Goal: Use online tool/utility: Utilize a website feature to perform a specific function

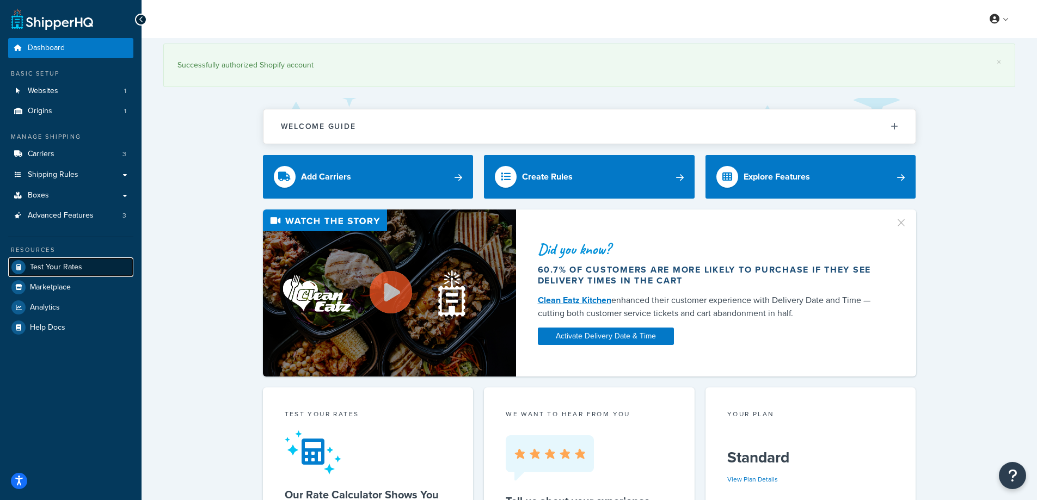
click at [57, 271] on span "Test Your Rates" at bounding box center [56, 267] width 52 height 9
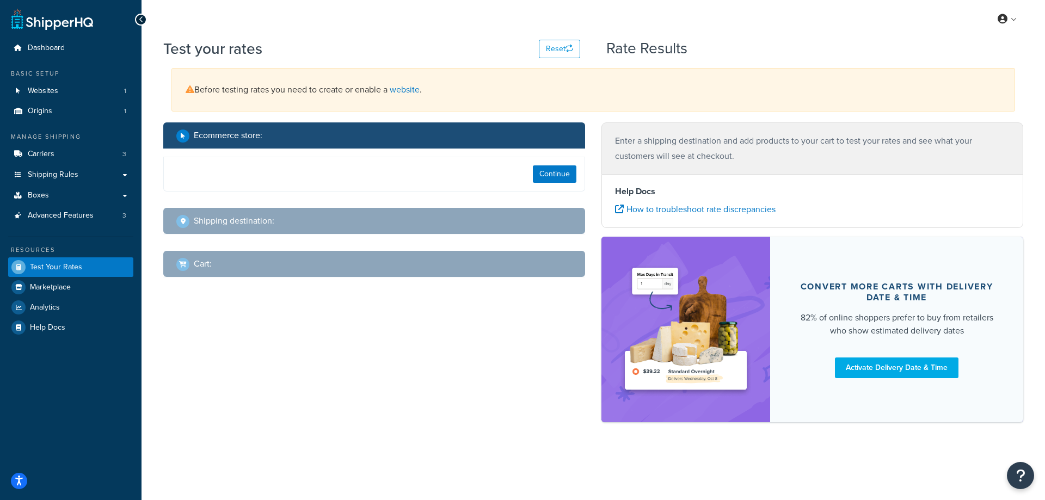
select select "[GEOGRAPHIC_DATA]"
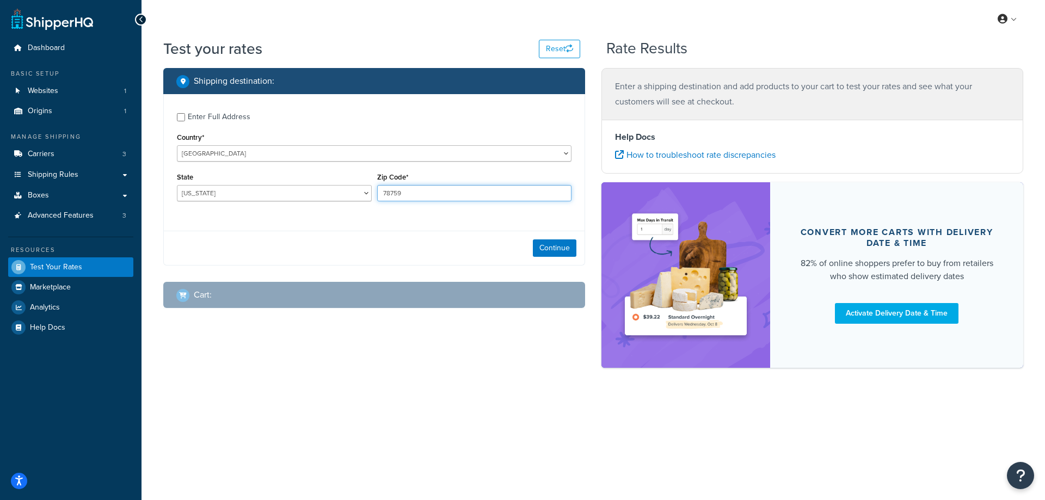
drag, startPoint x: 448, startPoint y: 194, endPoint x: 385, endPoint y: 189, distance: 63.4
click at [385, 189] on input "78759" at bounding box center [474, 193] width 195 height 16
click at [418, 196] on input "78759" at bounding box center [474, 193] width 195 height 16
drag, startPoint x: 415, startPoint y: 196, endPoint x: 376, endPoint y: 194, distance: 39.8
click at [376, 194] on div "Zip Code* 78759" at bounding box center [475, 190] width 200 height 40
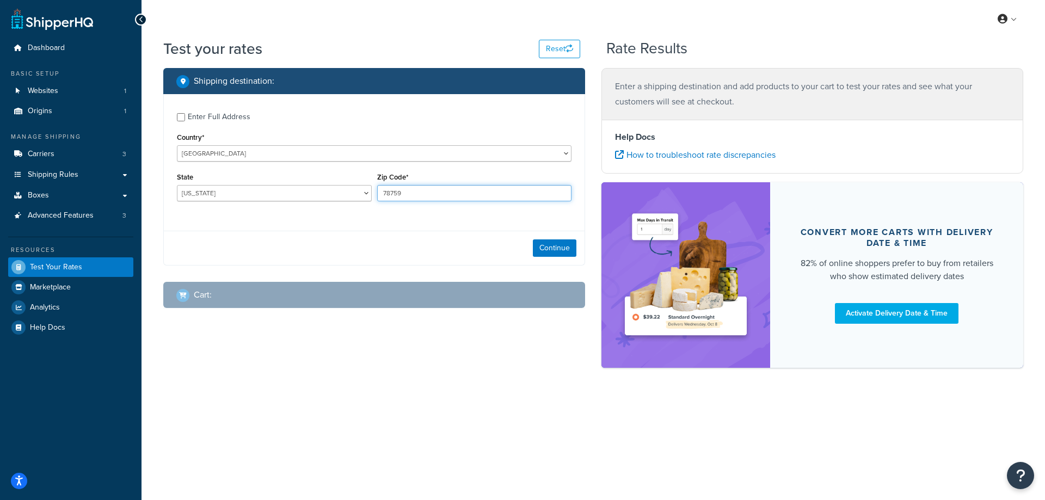
paste input "48060"
type input "48060"
click at [315, 194] on select "[US_STATE] [US_STATE] [US_STATE] [US_STATE] [US_STATE] Armed Forces Americas Ar…" at bounding box center [274, 193] width 195 height 16
select select "MI"
click at [177, 185] on select "[US_STATE] [US_STATE] [US_STATE] [US_STATE] [US_STATE] Armed Forces Americas Ar…" at bounding box center [274, 193] width 195 height 16
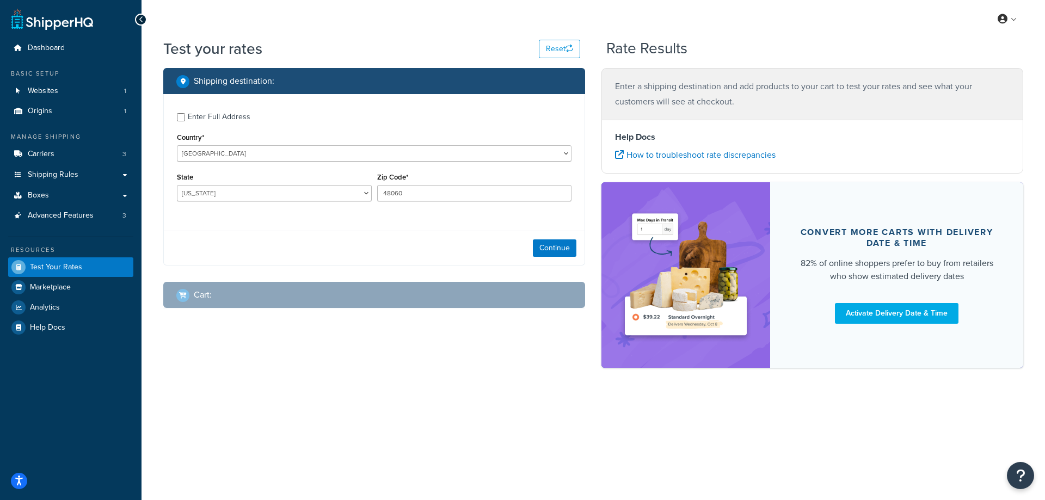
click at [187, 357] on div "Shipping destination : Enter Full Address Country* [GEOGRAPHIC_DATA] [GEOGRAPHI…" at bounding box center [593, 223] width 876 height 311
click at [573, 252] on button "Continue" at bounding box center [555, 248] width 44 height 17
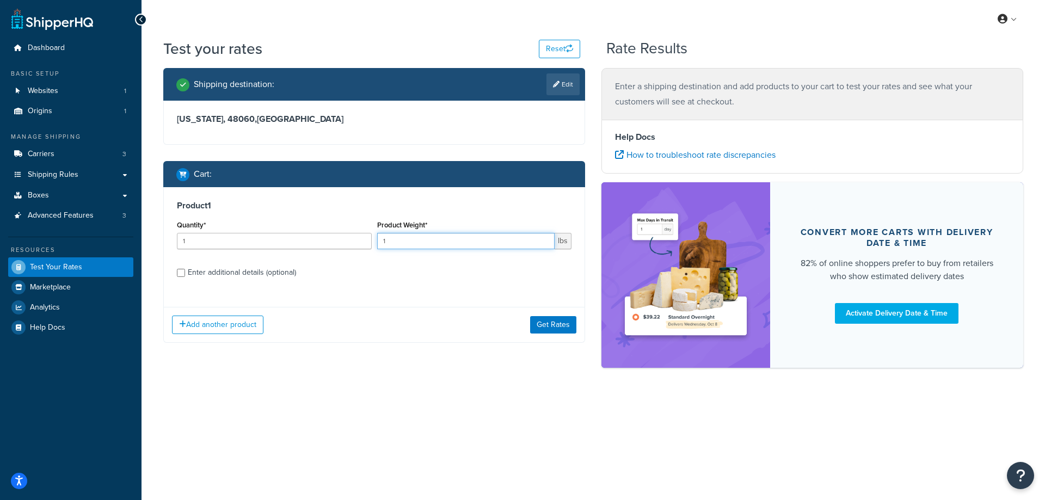
drag, startPoint x: 392, startPoint y: 242, endPoint x: 339, endPoint y: 241, distance: 52.8
click at [339, 241] on div "Quantity* 1 Product Weight* 1 lbs" at bounding box center [374, 238] width 400 height 40
paste input "2.20"
type input "2.20"
click at [211, 242] on input "1" at bounding box center [274, 241] width 195 height 16
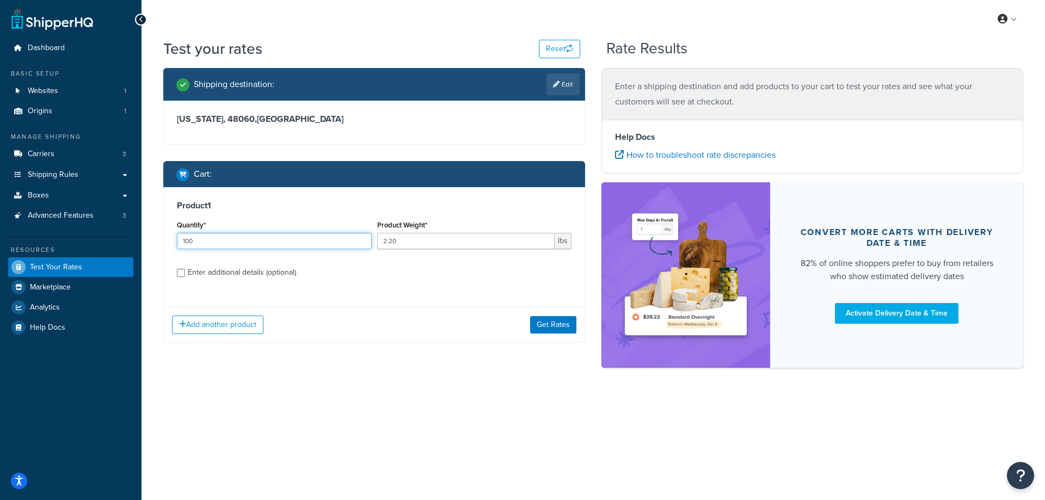
type input "100"
click at [524, 324] on div "Add another product Get Rates" at bounding box center [374, 324] width 421 height 35
click at [547, 329] on button "Get Rates" at bounding box center [553, 324] width 46 height 17
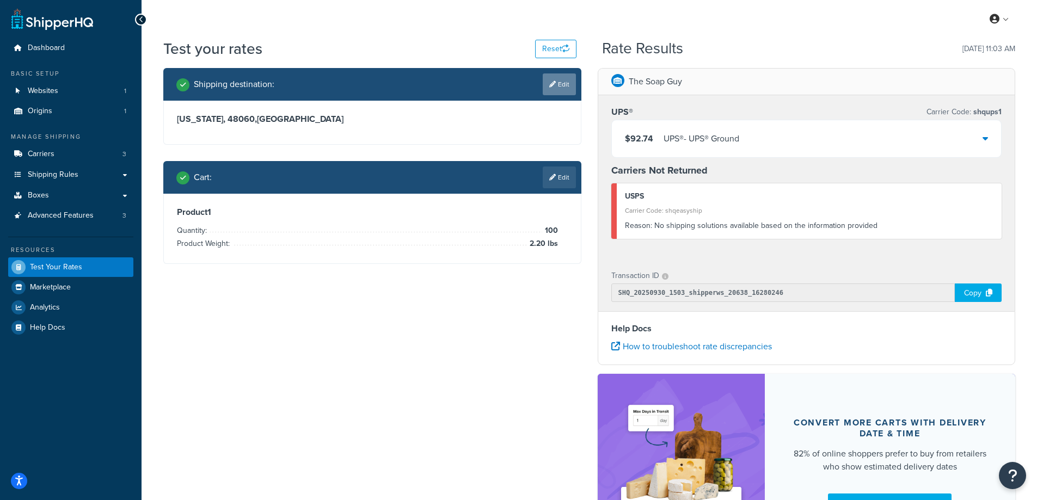
click at [556, 76] on link "Edit" at bounding box center [559, 84] width 33 height 22
select select "MI"
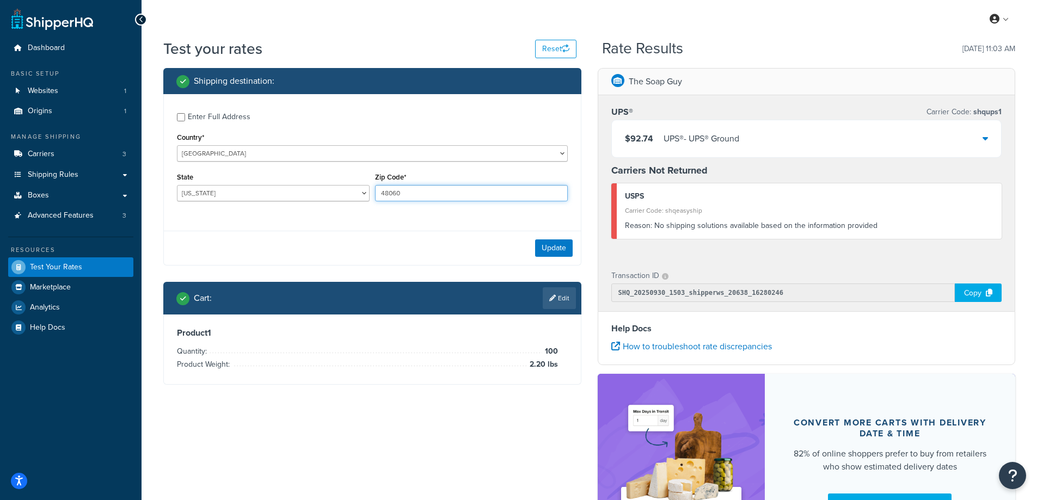
drag, startPoint x: 419, startPoint y: 189, endPoint x: 365, endPoint y: 189, distance: 53.9
click at [365, 189] on div "State [US_STATE] [US_STATE] [US_STATE] [US_STATE] [US_STATE] Armed Forces Ameri…" at bounding box center [372, 190] width 396 height 40
paste input "1195"
type input "11950"
click at [285, 212] on div "Enter Full Address Country* [GEOGRAPHIC_DATA] [GEOGRAPHIC_DATA] [GEOGRAPHIC_DAT…" at bounding box center [372, 158] width 417 height 128
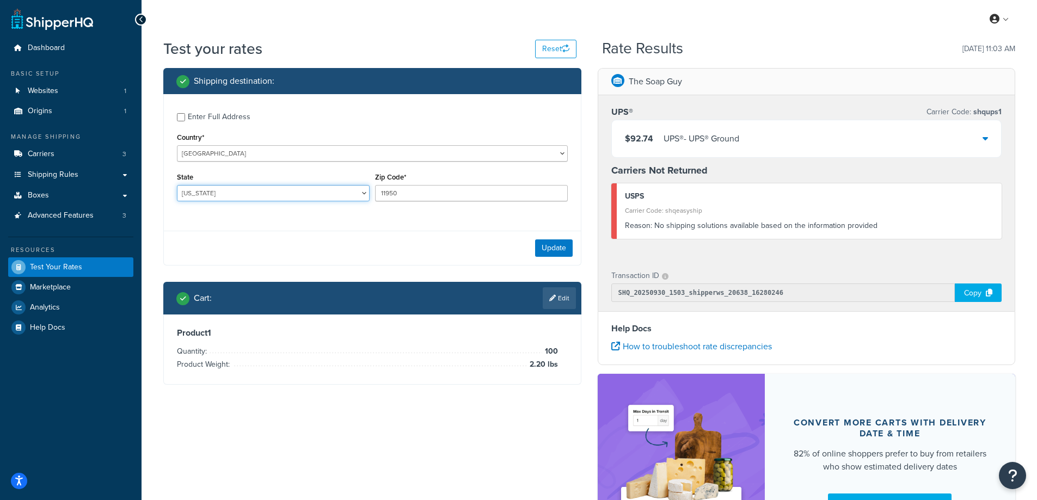
click at [232, 192] on select "[US_STATE] [US_STATE] [US_STATE] [US_STATE] [US_STATE] Armed Forces Americas Ar…" at bounding box center [273, 193] width 193 height 16
select select "NY"
click at [177, 185] on select "[US_STATE] [US_STATE] [US_STATE] [US_STATE] [US_STATE] Armed Forces Americas Ar…" at bounding box center [273, 193] width 193 height 16
click at [169, 439] on div "Shipping destination : Enter Full Address Country* [GEOGRAPHIC_DATA] [GEOGRAPHI…" at bounding box center [589, 318] width 868 height 501
click at [555, 249] on button "Update" at bounding box center [554, 248] width 38 height 17
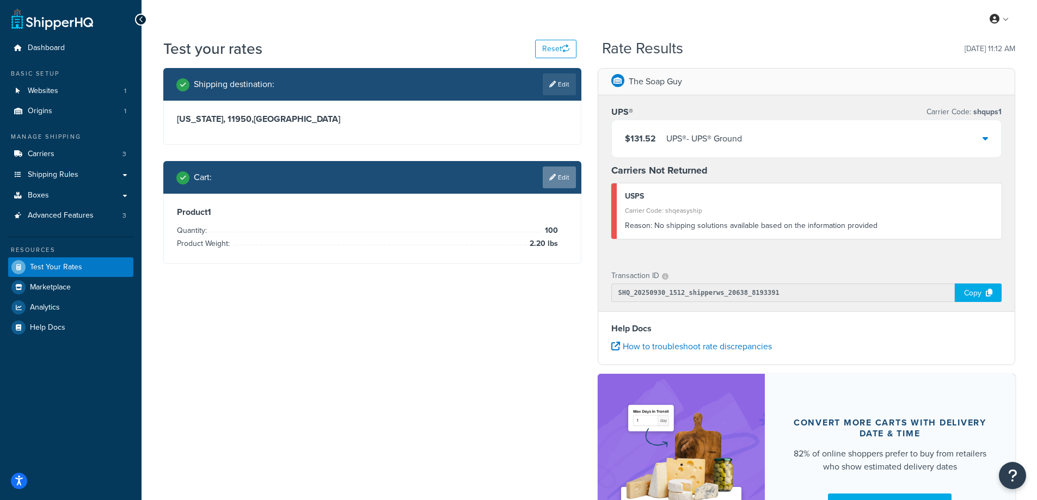
click at [559, 181] on link "Edit" at bounding box center [559, 178] width 33 height 22
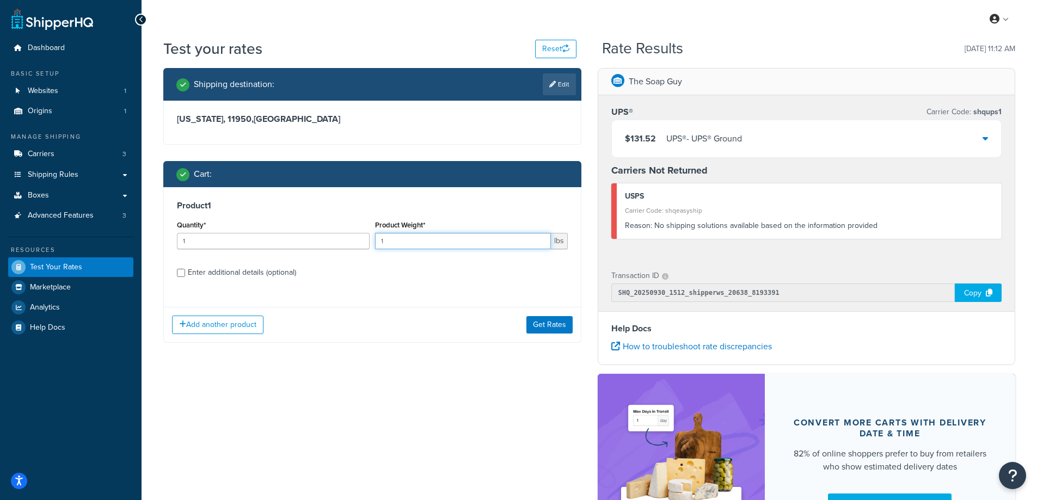
drag, startPoint x: 404, startPoint y: 240, endPoint x: 372, endPoint y: 243, distance: 32.3
click at [372, 243] on div "Product Weight* 1 lbs" at bounding box center [471, 238] width 198 height 40
paste input "0.40"
type input "0.40"
click at [243, 246] on input "1" at bounding box center [273, 241] width 193 height 16
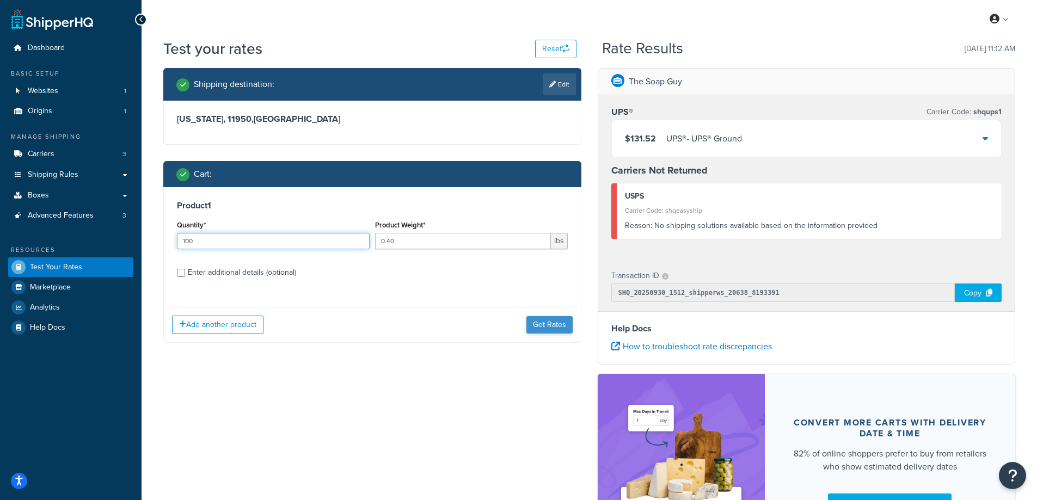
type input "100"
click at [537, 327] on button "Get Rates" at bounding box center [549, 324] width 46 height 17
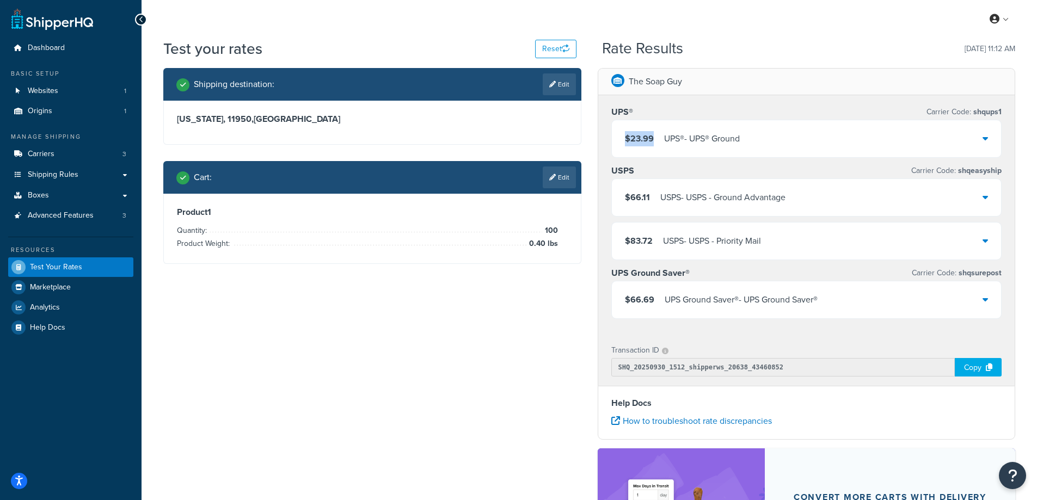
drag, startPoint x: 653, startPoint y: 138, endPoint x: 616, endPoint y: 141, distance: 37.7
click at [616, 141] on div "$23.99 UPS® - UPS® Ground" at bounding box center [807, 138] width 390 height 37
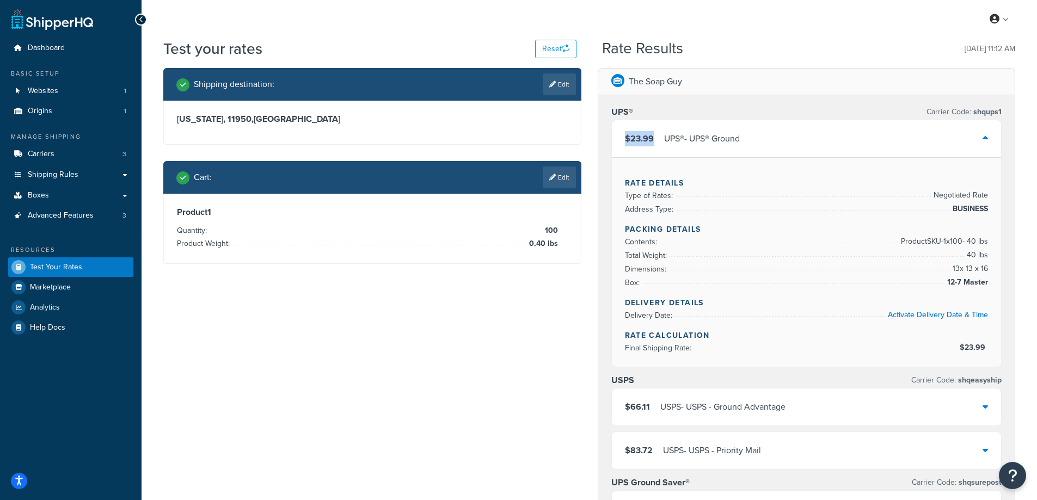
copy span "$23.99"
